Goal: Transaction & Acquisition: Purchase product/service

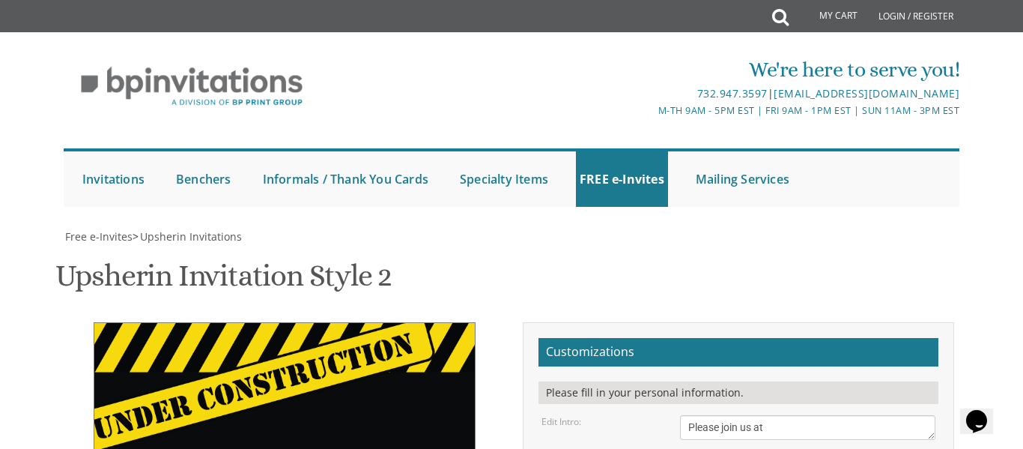
scroll to position [261, 0]
click at [796, 415] on textarea "Please join us at" at bounding box center [807, 427] width 255 height 25
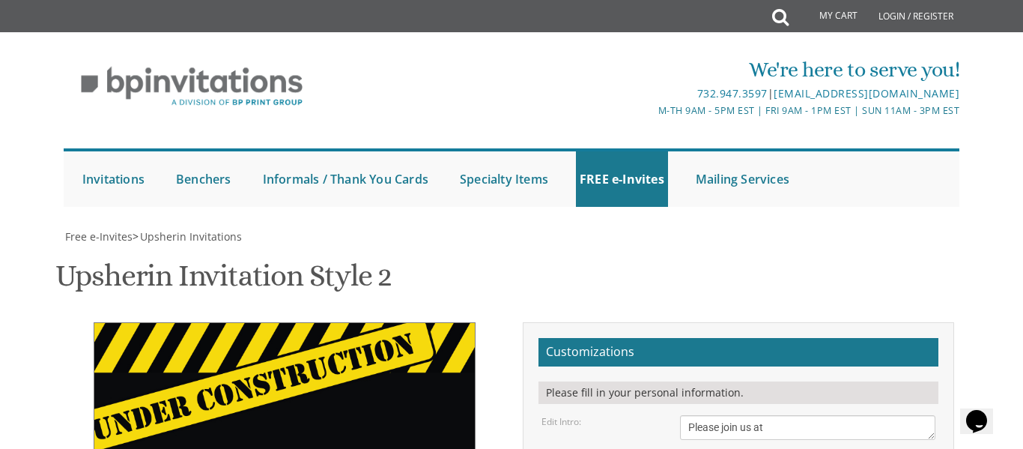
type textarea "[PERSON_NAME] Upsherin"
type textarea "[DATE] At our home [STREET_ADDRESS]"
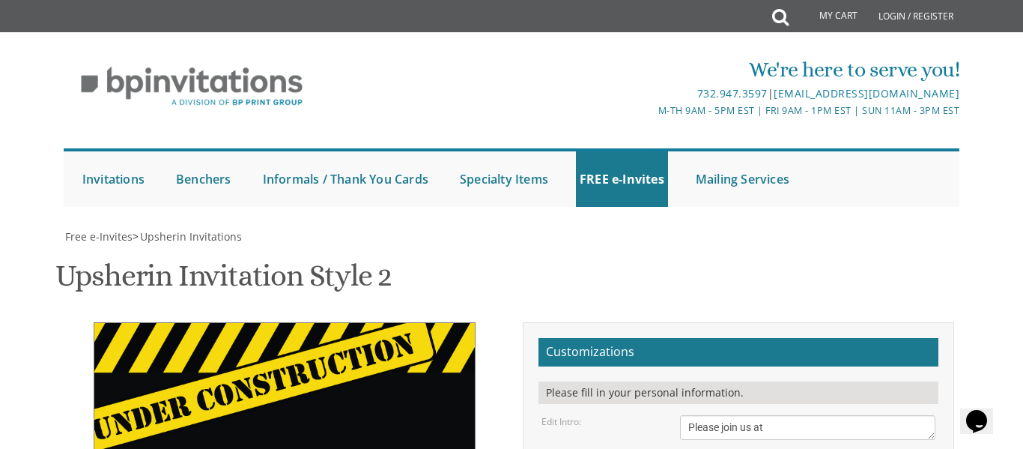
type textarea "D"
type textarea "Y"
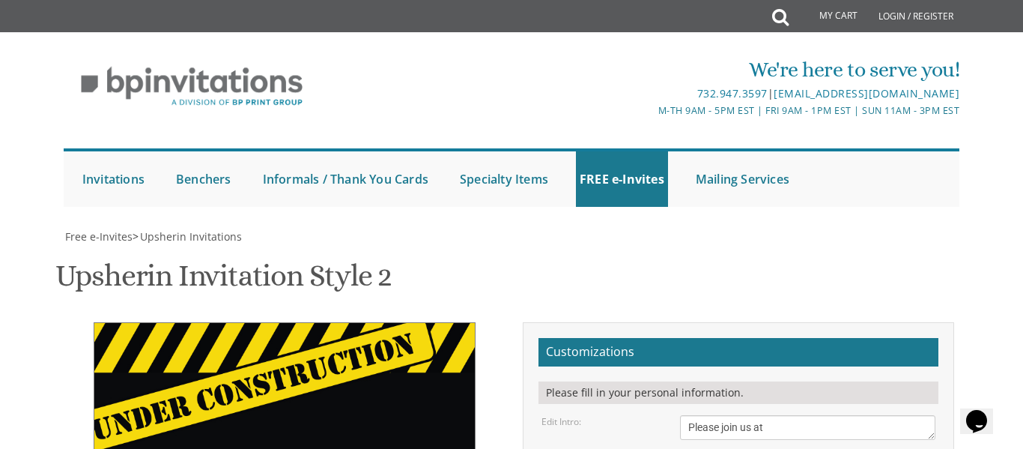
type textarea "[PERSON_NAME] AND [PERSON_NAME]"
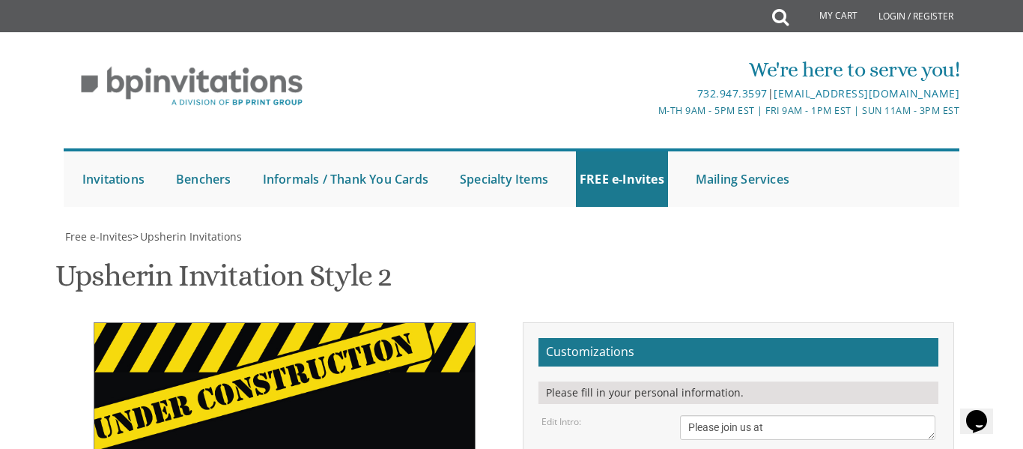
scroll to position [335, 0]
